Goal: Information Seeking & Learning: Learn about a topic

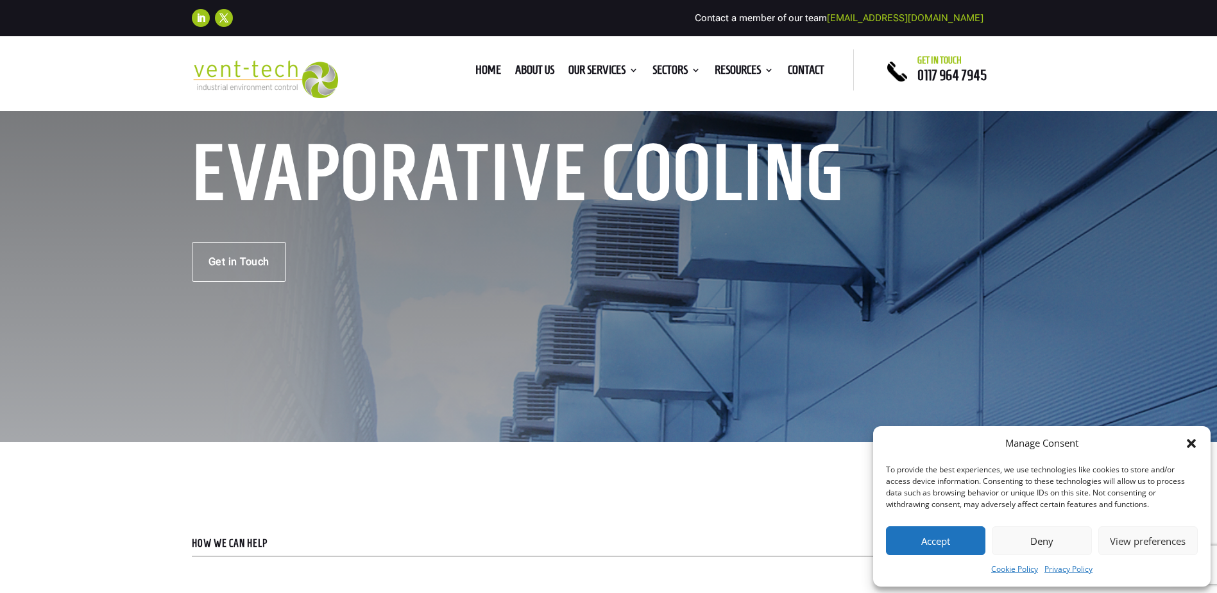
scroll to position [128, 0]
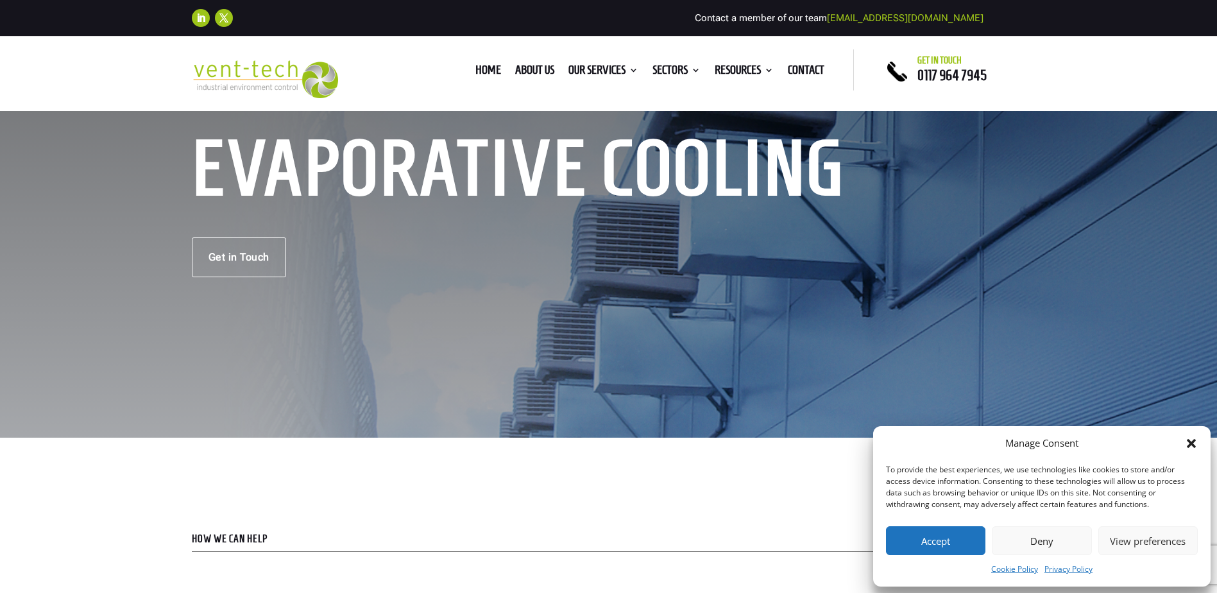
click at [1200, 443] on div "Manage Consent To provide the best experiences, we use technologies like cookie…" at bounding box center [1042, 506] width 338 height 160
click at [1201, 443] on div "Manage Consent To provide the best experiences, we use technologies like cookie…" at bounding box center [1042, 506] width 338 height 160
click at [1194, 443] on icon "Close dialog" at bounding box center [1191, 443] width 13 height 13
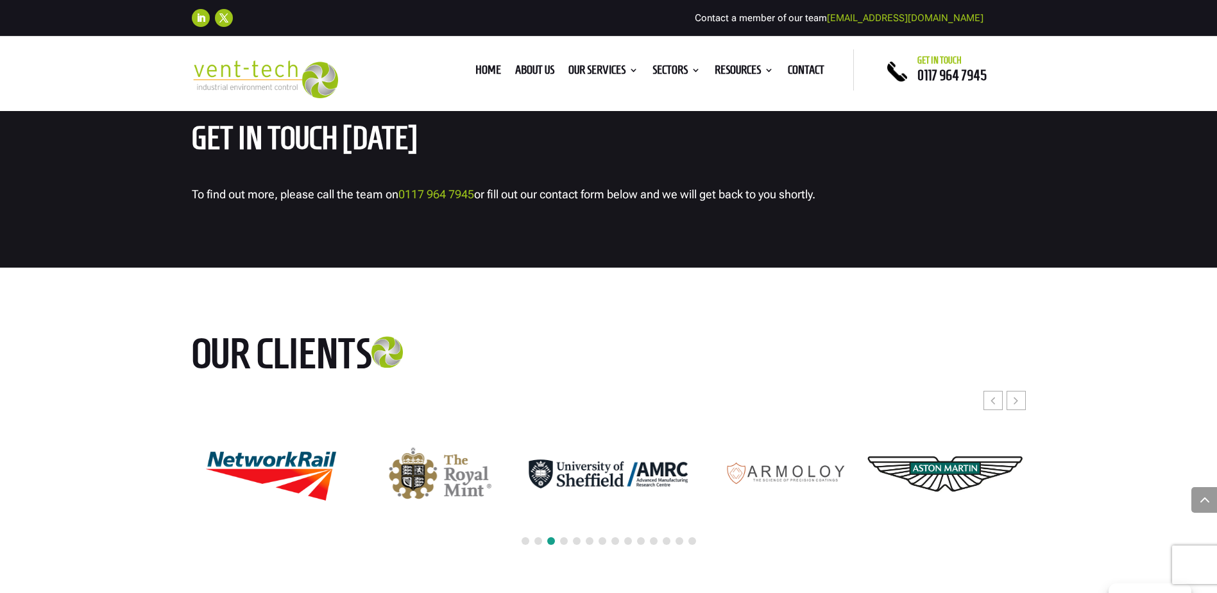
scroll to position [3979, 0]
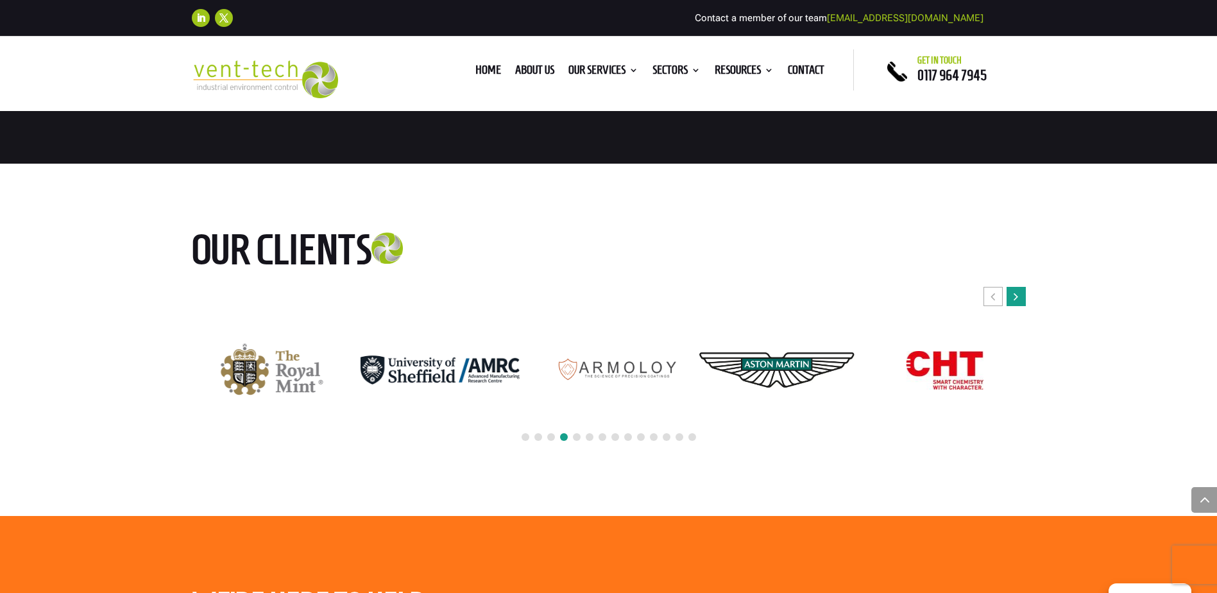
click at [1011, 306] on div "Next slide" at bounding box center [1016, 296] width 19 height 19
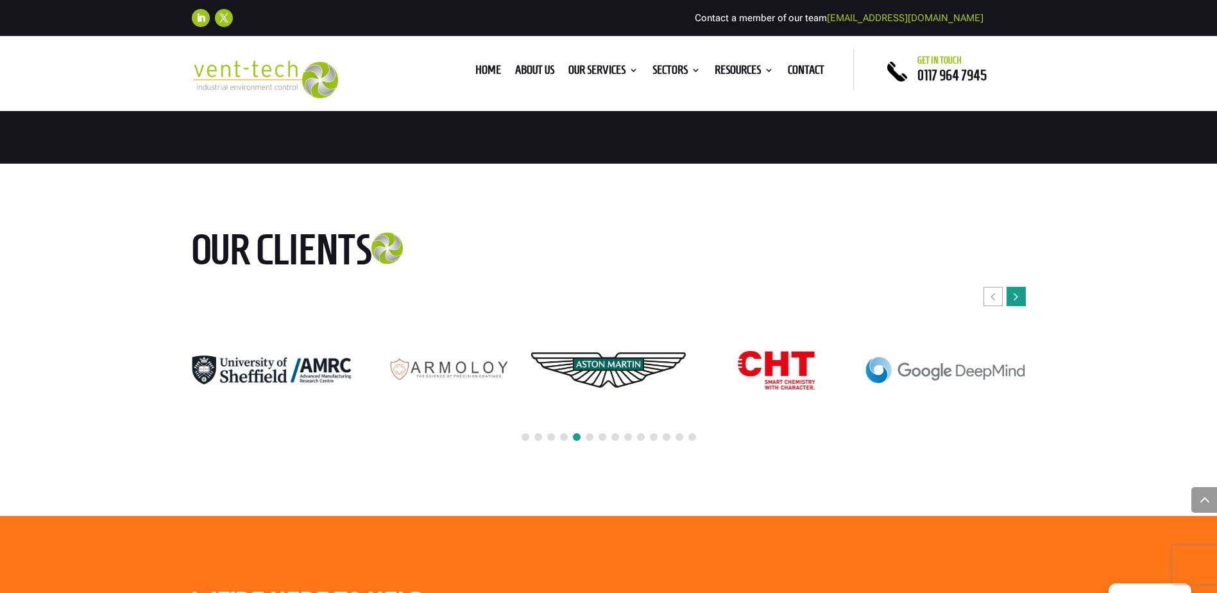
click at [1011, 306] on div "Next slide" at bounding box center [1016, 296] width 19 height 19
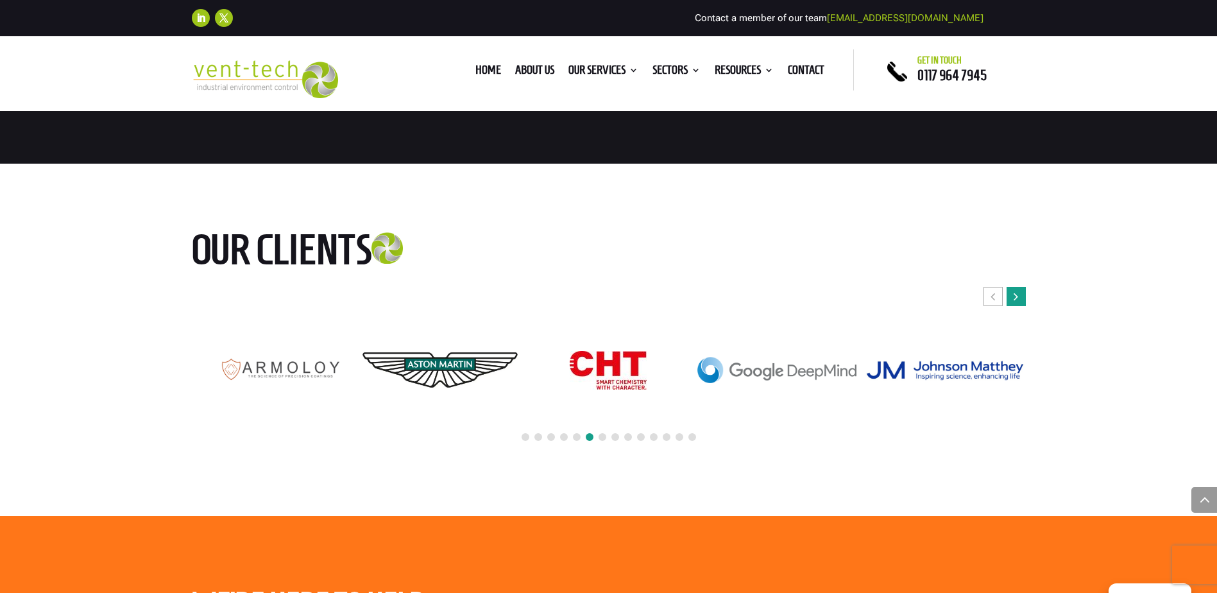
click at [1014, 303] on icon "Next slide" at bounding box center [1016, 296] width 4 height 13
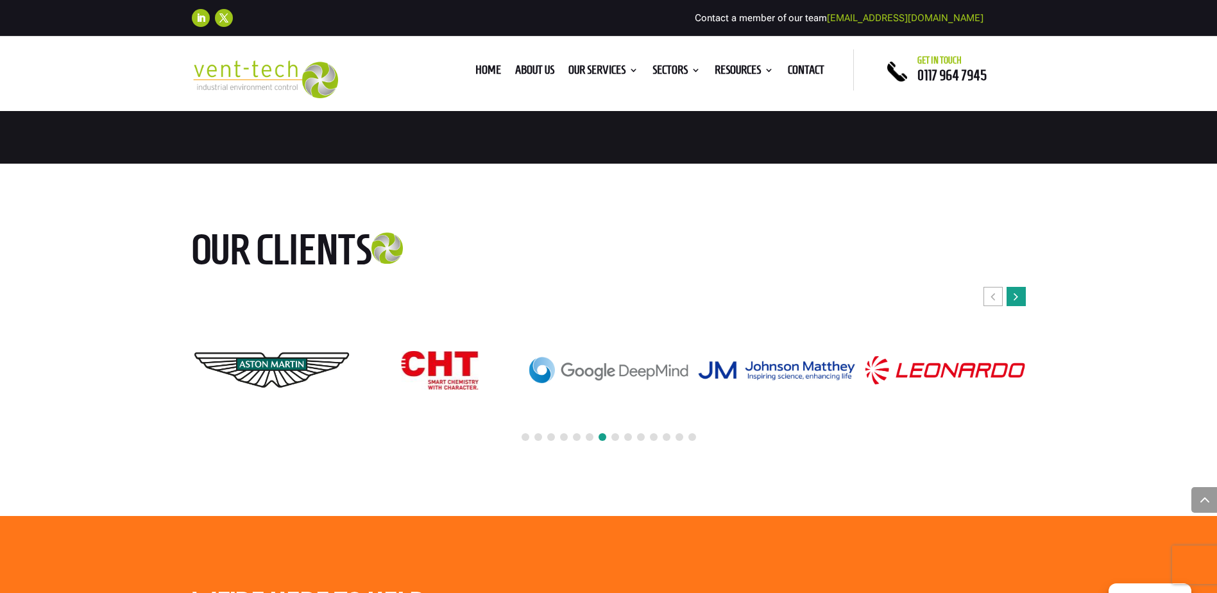
click at [1014, 303] on icon "Next slide" at bounding box center [1016, 296] width 4 height 13
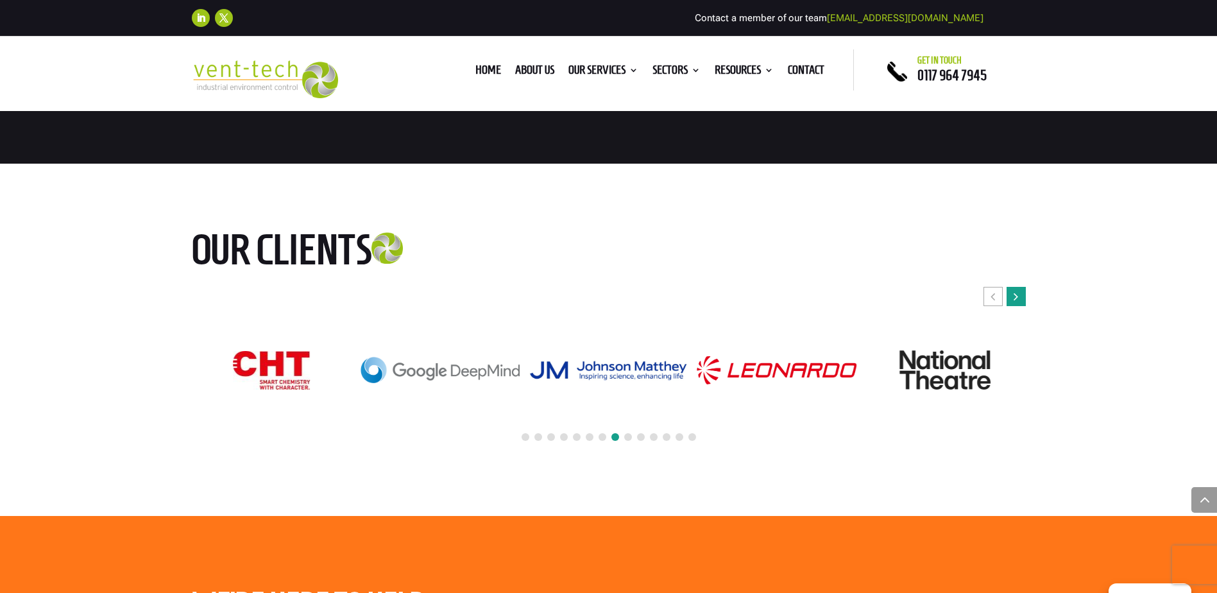
click at [1014, 303] on icon "Next slide" at bounding box center [1016, 296] width 4 height 13
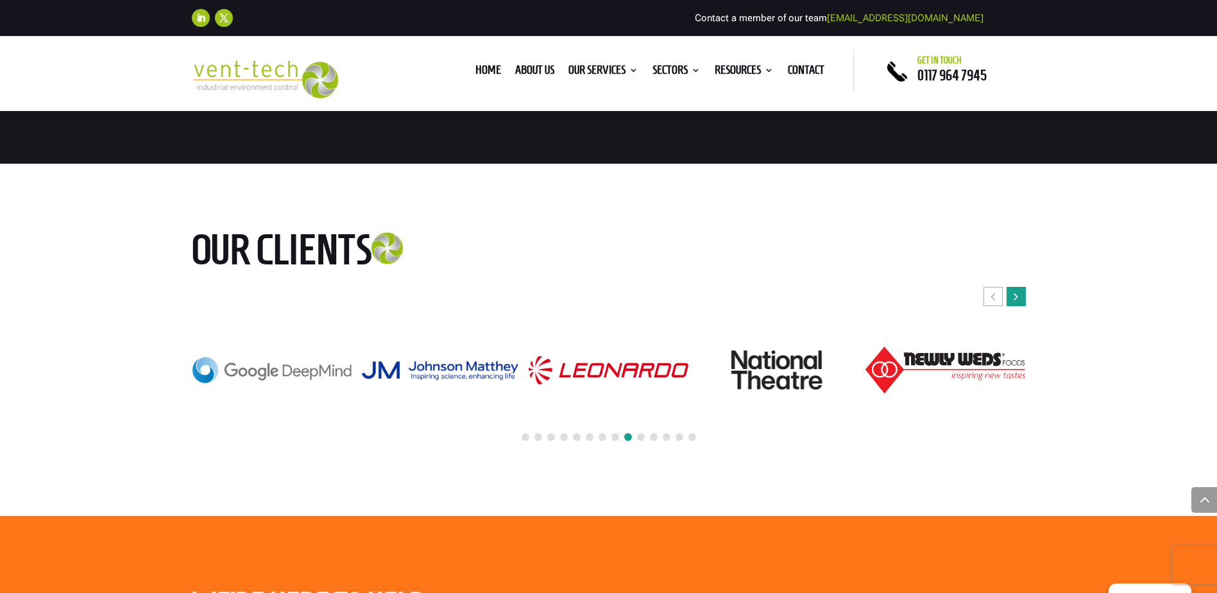
click at [1014, 303] on icon "Next slide" at bounding box center [1016, 296] width 4 height 13
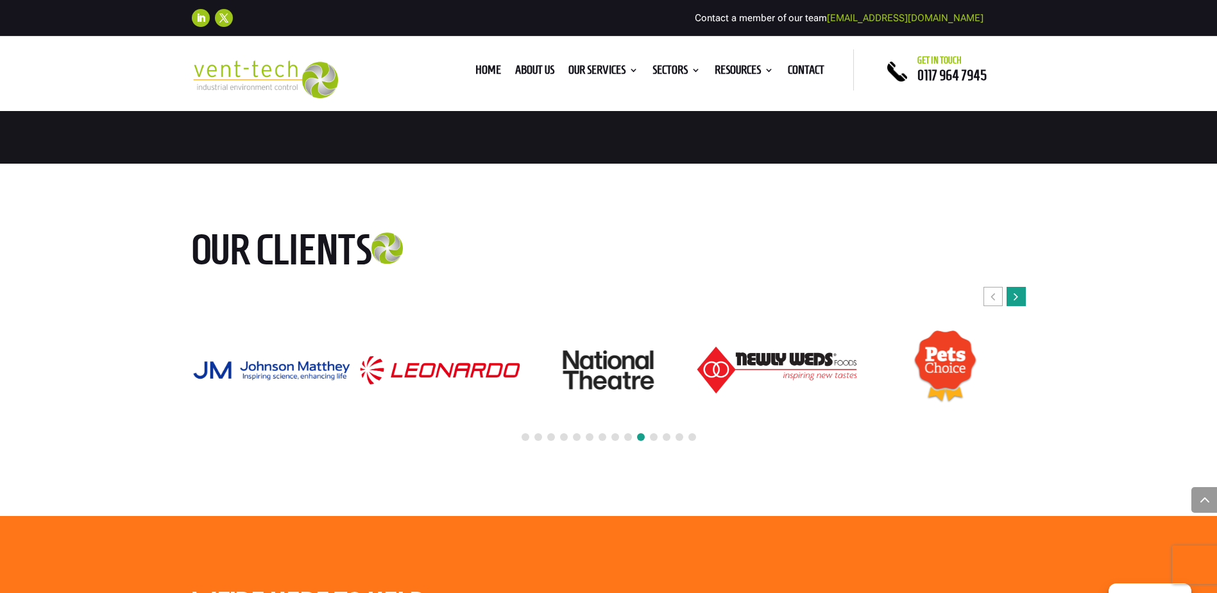
click at [1014, 303] on icon "Next slide" at bounding box center [1016, 296] width 4 height 13
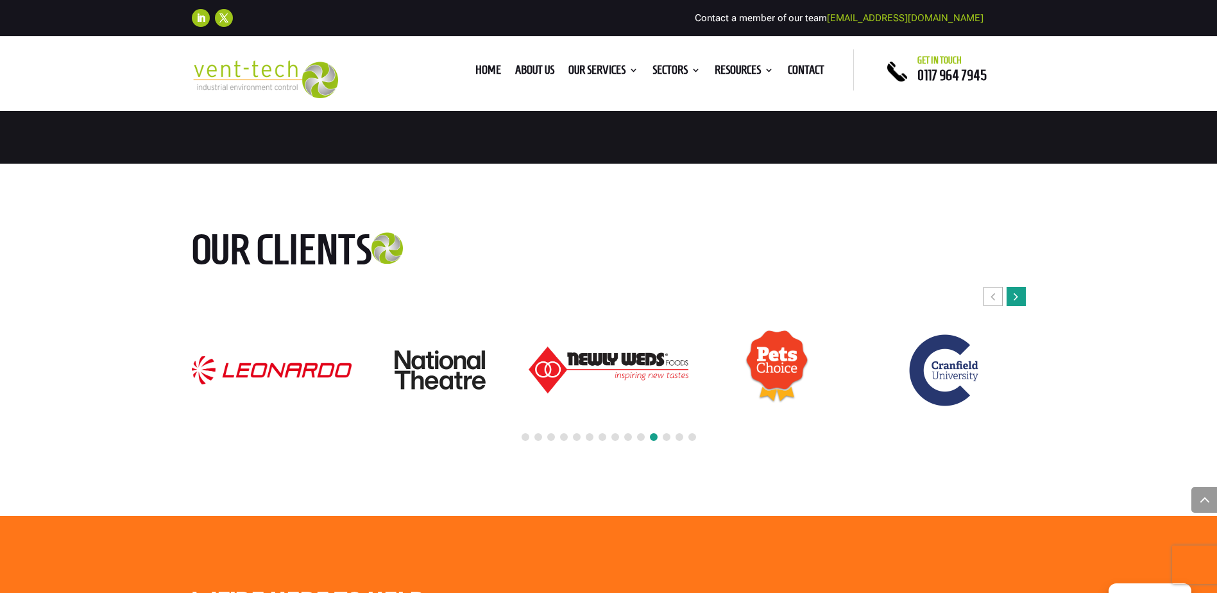
click at [1014, 303] on icon "Next slide" at bounding box center [1016, 296] width 4 height 13
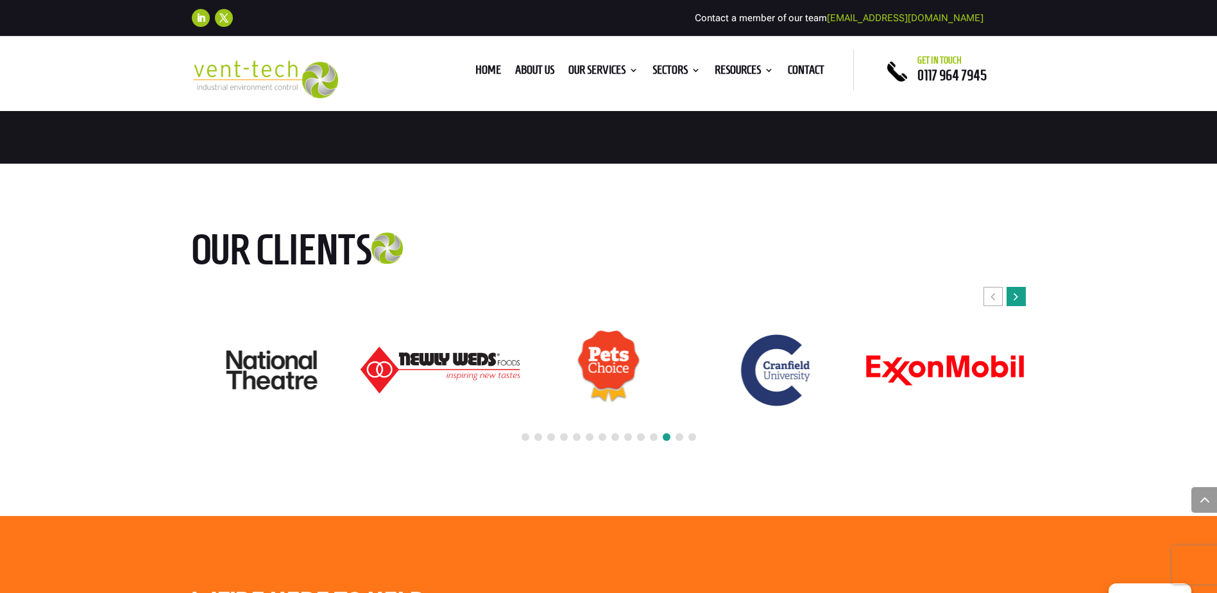
click at [1014, 303] on icon "Next slide" at bounding box center [1016, 296] width 4 height 13
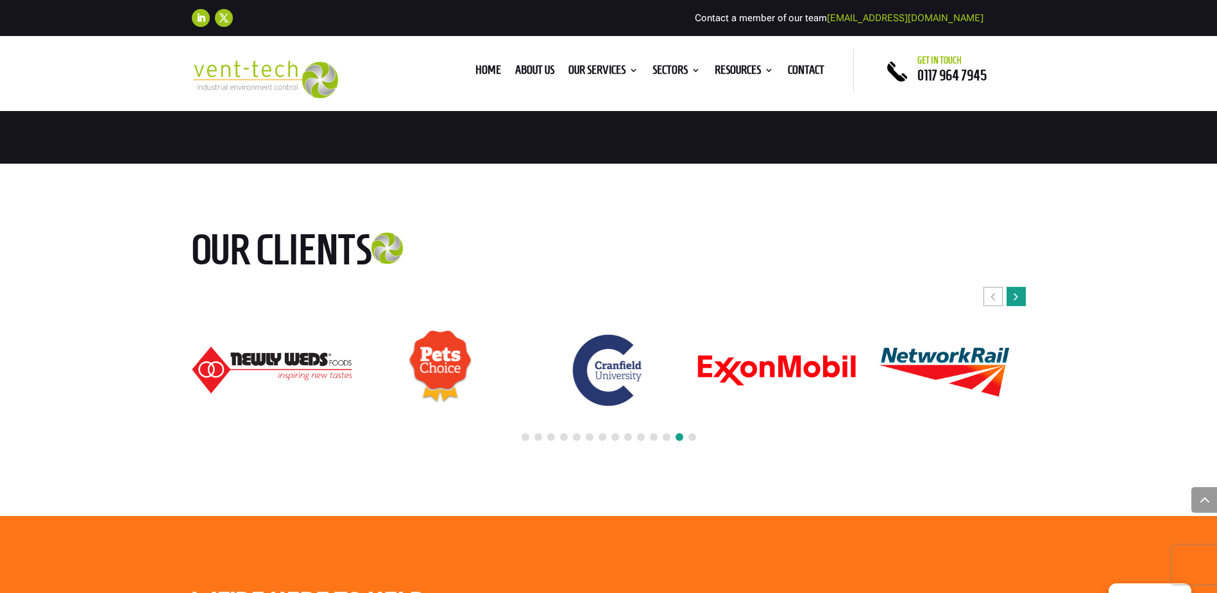
click at [1014, 303] on icon "Next slide" at bounding box center [1016, 296] width 4 height 13
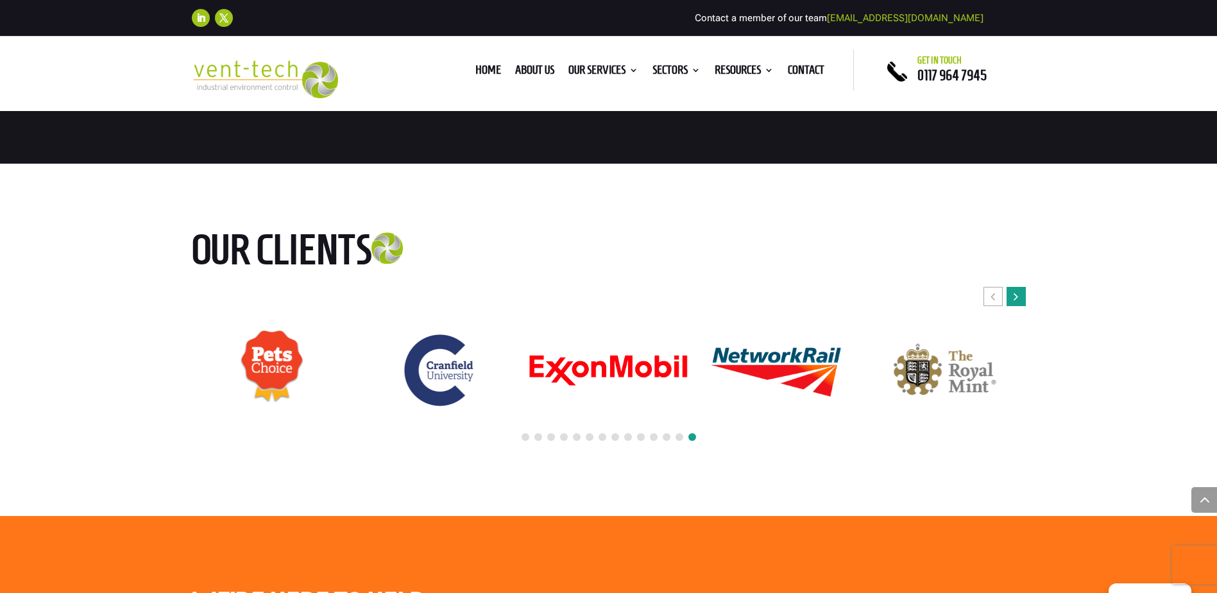
click at [1014, 303] on icon "Next slide" at bounding box center [1016, 296] width 4 height 13
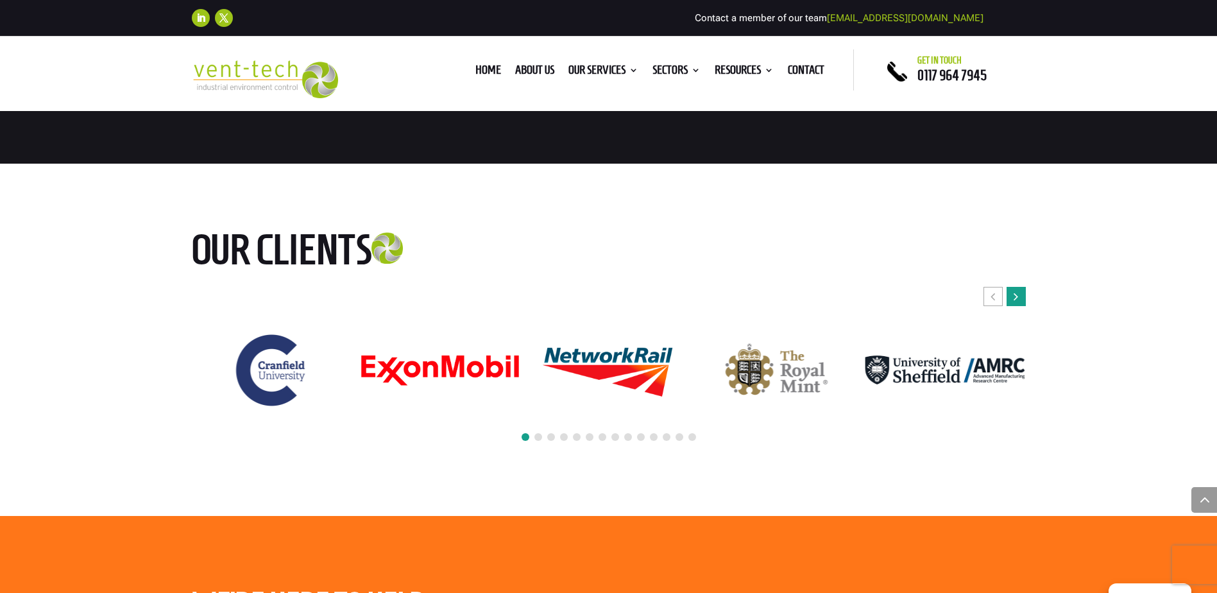
click at [1014, 303] on icon "Next slide" at bounding box center [1016, 296] width 4 height 13
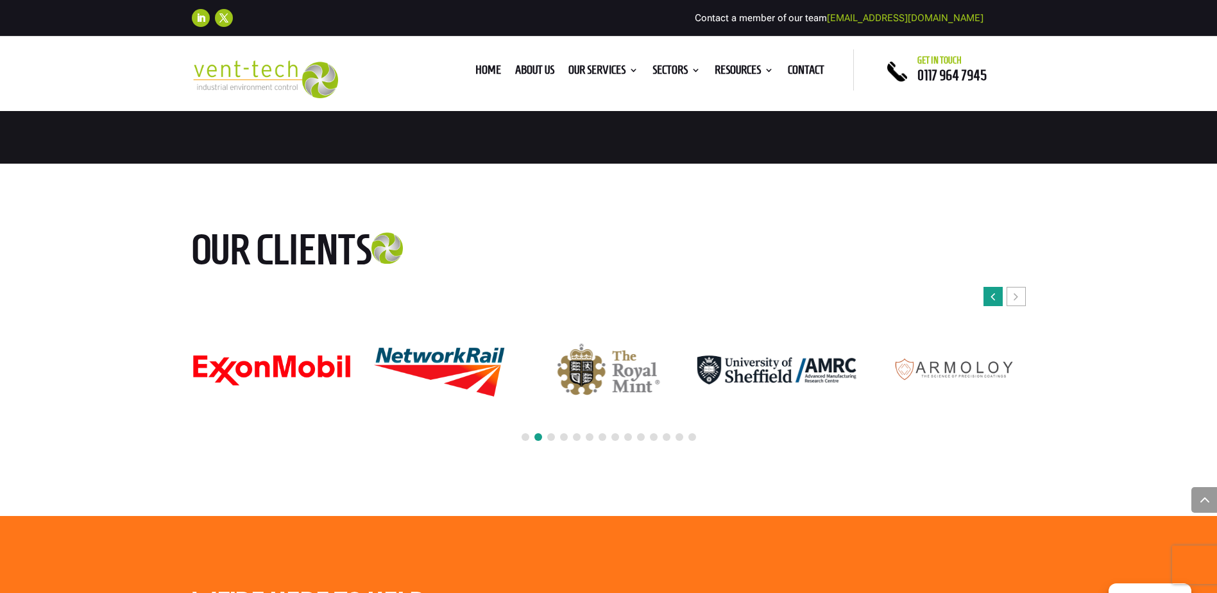
click at [996, 306] on div "Previous slide" at bounding box center [993, 296] width 19 height 19
